Goal: Task Accomplishment & Management: Use online tool/utility

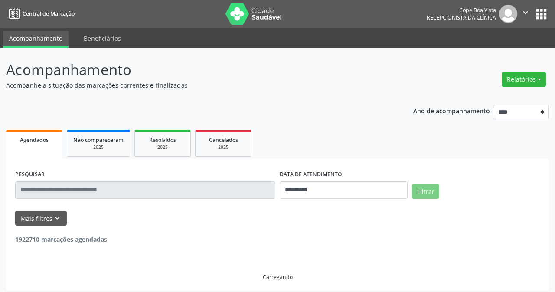
click at [525, 69] on div "Relatórios Agendamentos Procedimentos realizados" at bounding box center [523, 79] width 50 height 21
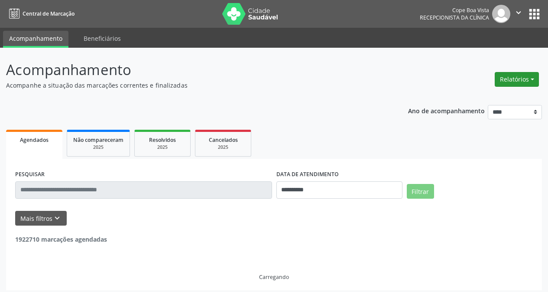
click at [523, 83] on button "Relatórios" at bounding box center [517, 79] width 44 height 15
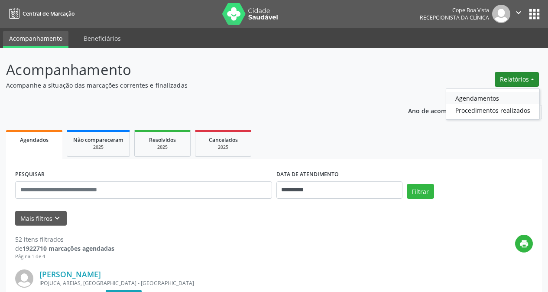
click at [488, 97] on link "Agendamentos" at bounding box center [492, 98] width 93 height 12
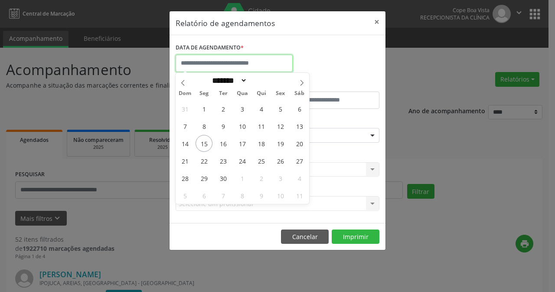
click at [219, 58] on input "text" at bounding box center [234, 63] width 117 height 17
click at [218, 143] on span "16" at bounding box center [223, 143] width 17 height 17
type input "**********"
click at [218, 143] on span "16" at bounding box center [223, 143] width 17 height 17
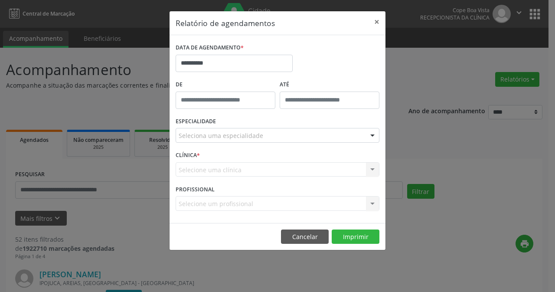
click at [290, 141] on div "Seleciona uma especialidade" at bounding box center [278, 135] width 204 height 15
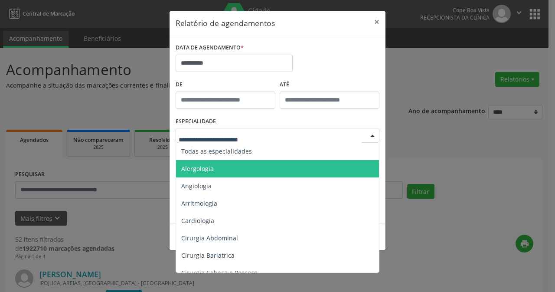
click at [256, 152] on span "Todas as especialidades" at bounding box center [278, 151] width 204 height 17
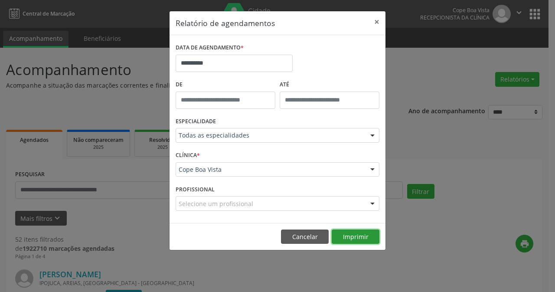
click at [363, 240] on button "Imprimir" at bounding box center [356, 236] width 48 height 15
